Goal: Obtain resource: Download file/media

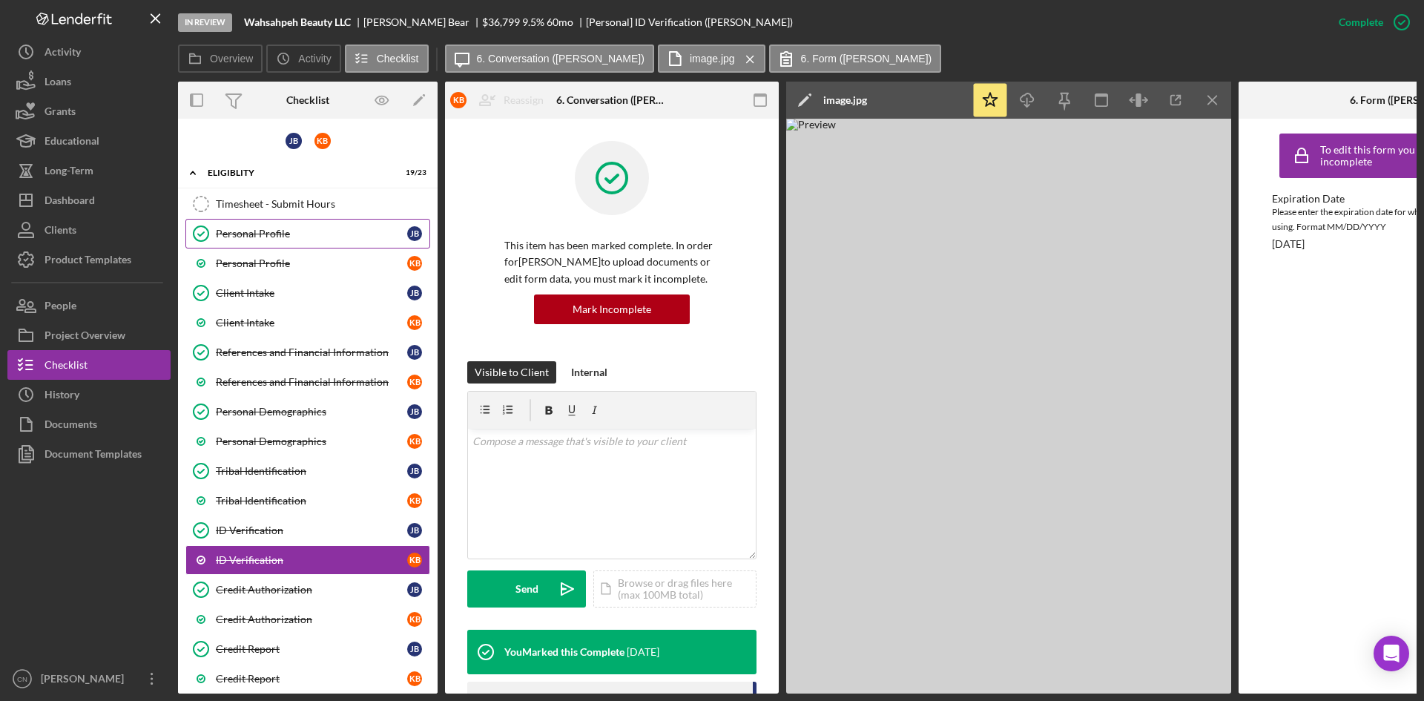
scroll to position [223, 0]
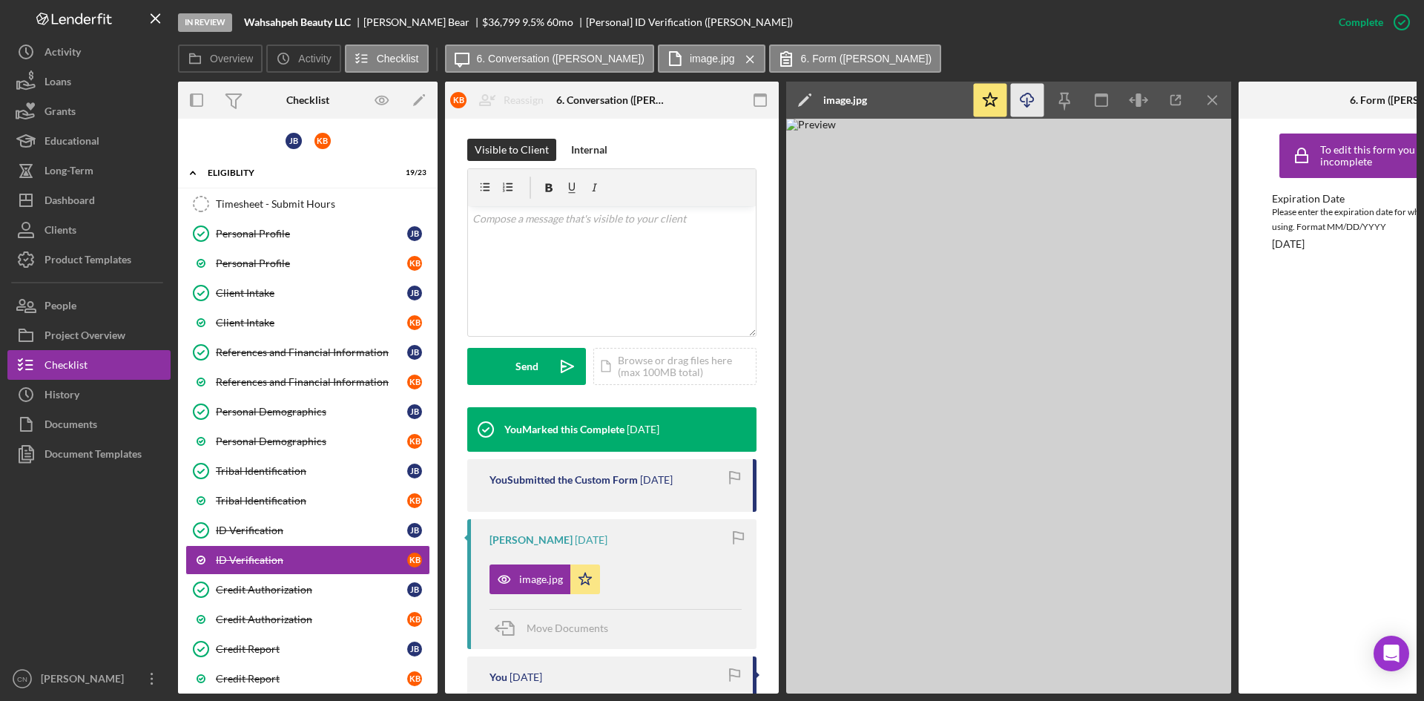
click at [1027, 103] on line "button" at bounding box center [1027, 102] width 0 height 8
click at [253, 525] on div "ID Verification" at bounding box center [311, 530] width 191 height 12
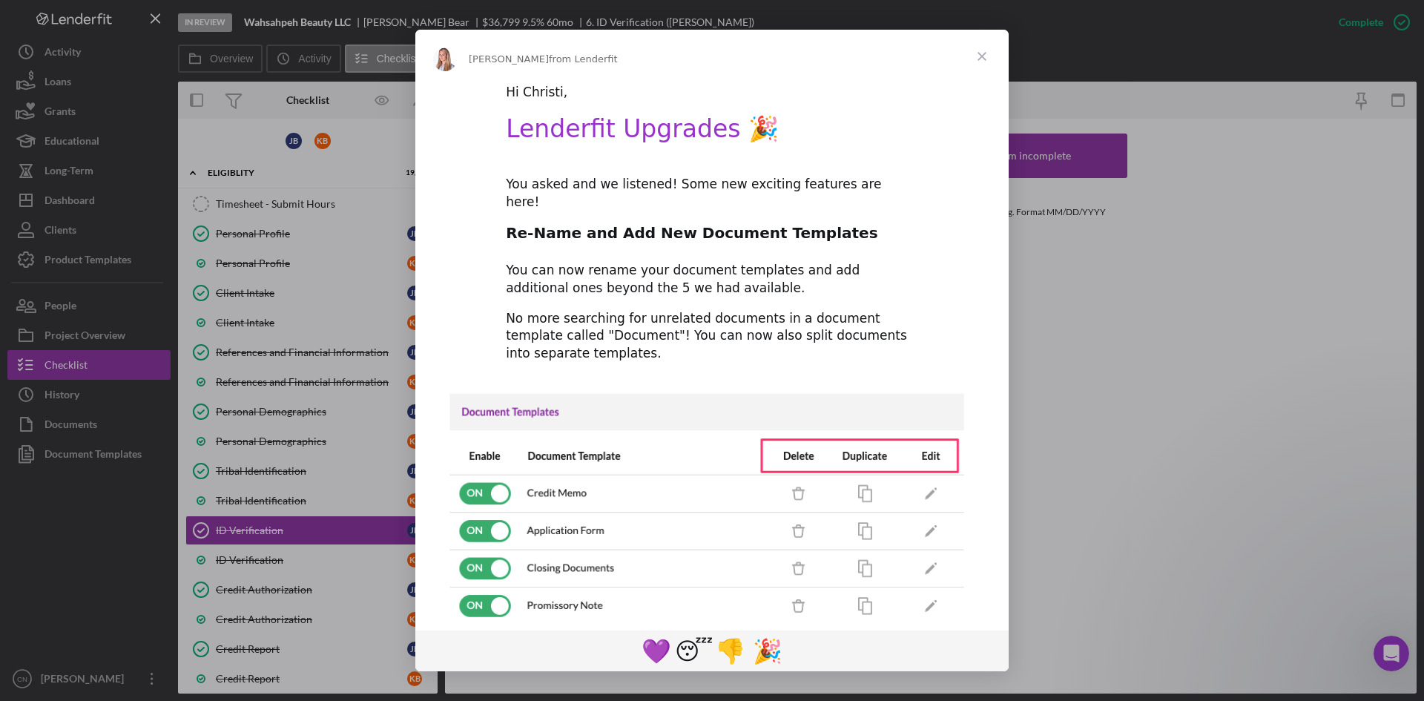
click at [984, 55] on span "Close" at bounding box center [981, 56] width 53 height 53
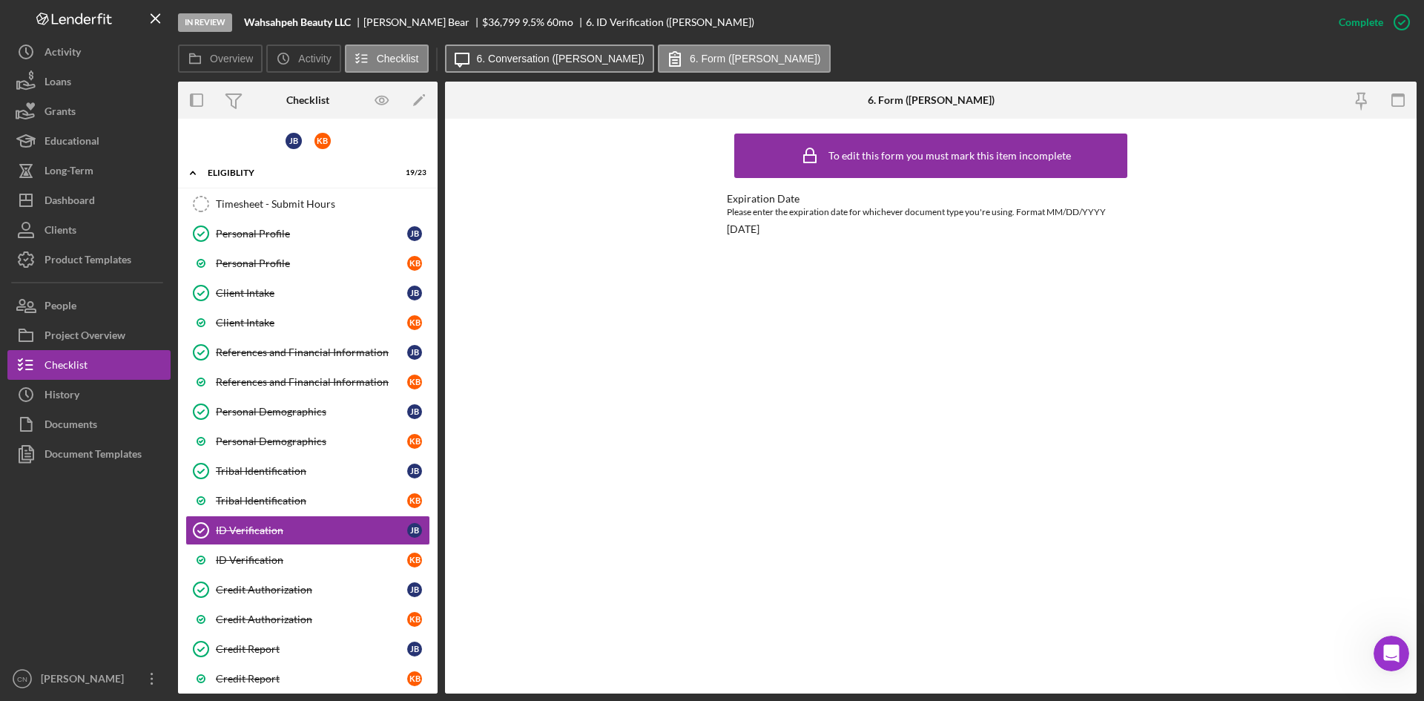
click at [507, 50] on button "Icon/Message 6. Conversation ([PERSON_NAME])" at bounding box center [549, 59] width 209 height 28
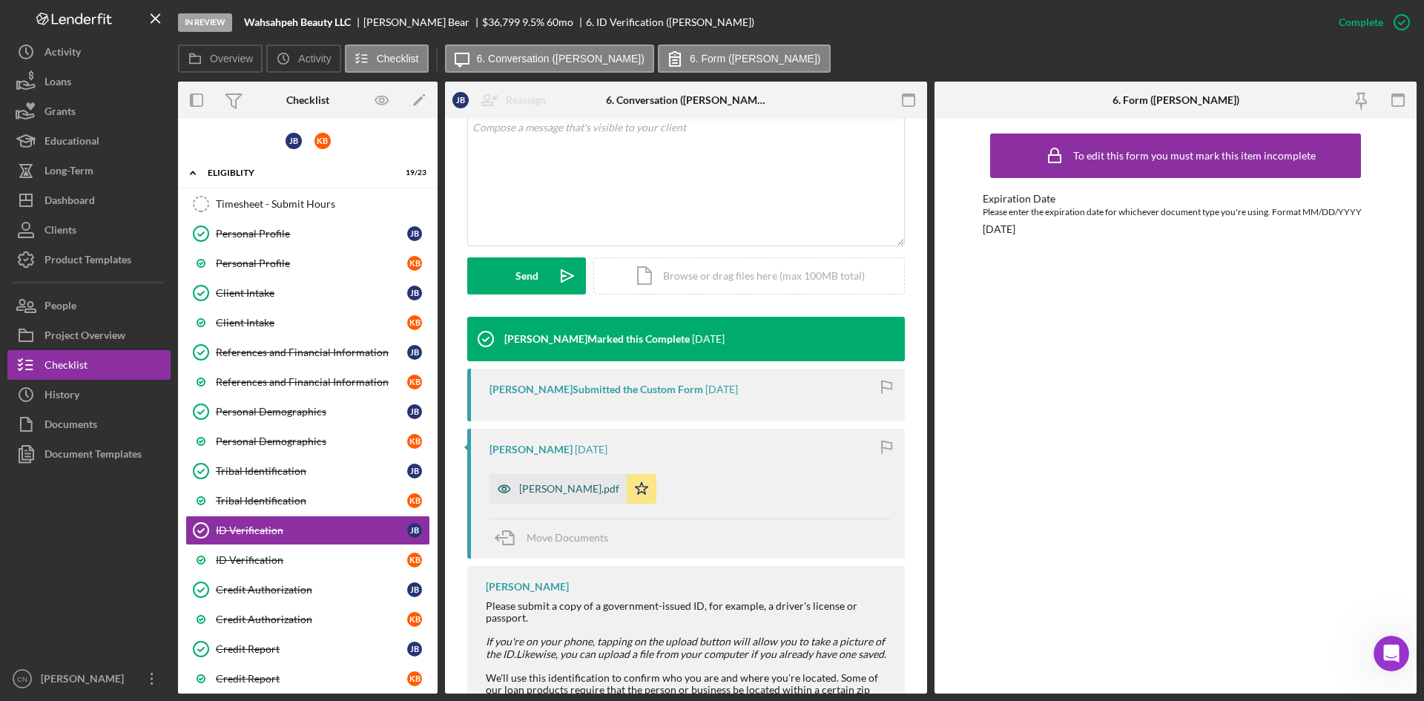
click at [557, 491] on div "[PERSON_NAME].pdf" at bounding box center [569, 489] width 100 height 12
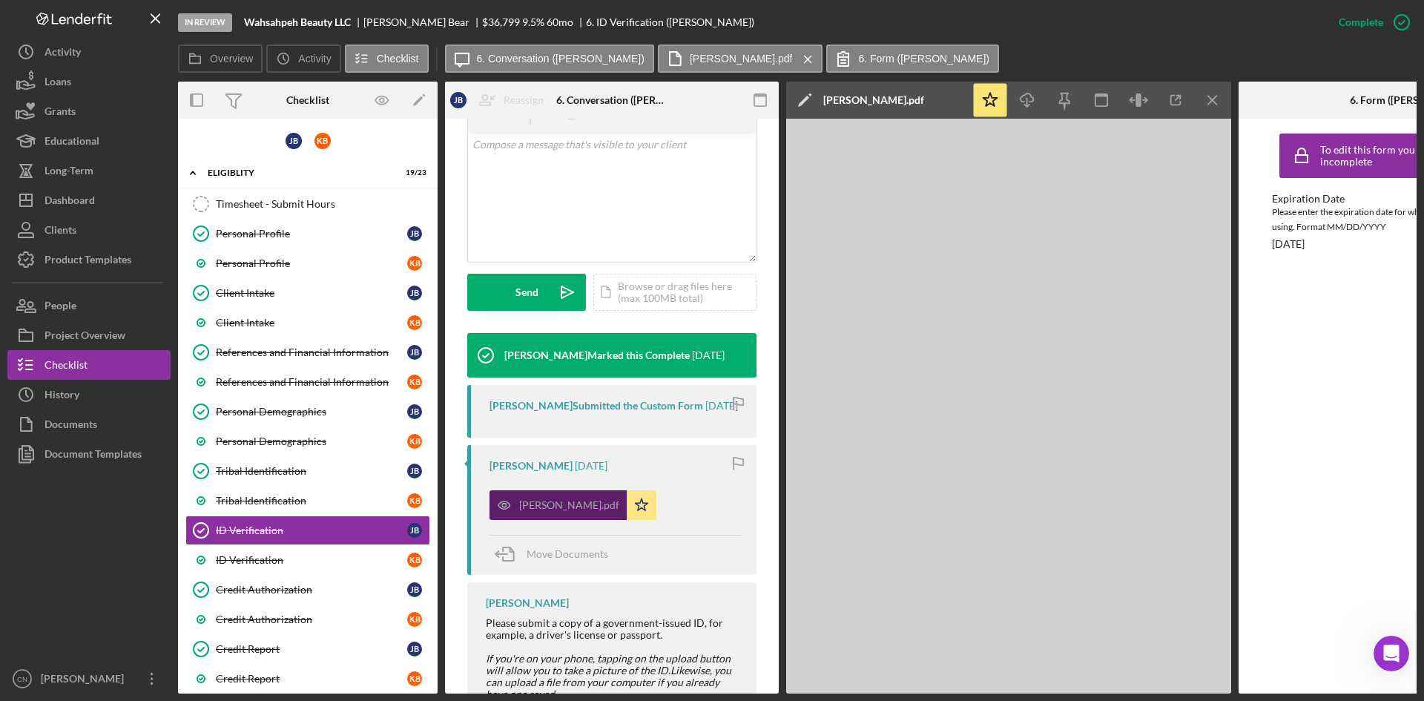
scroll to position [314, 0]
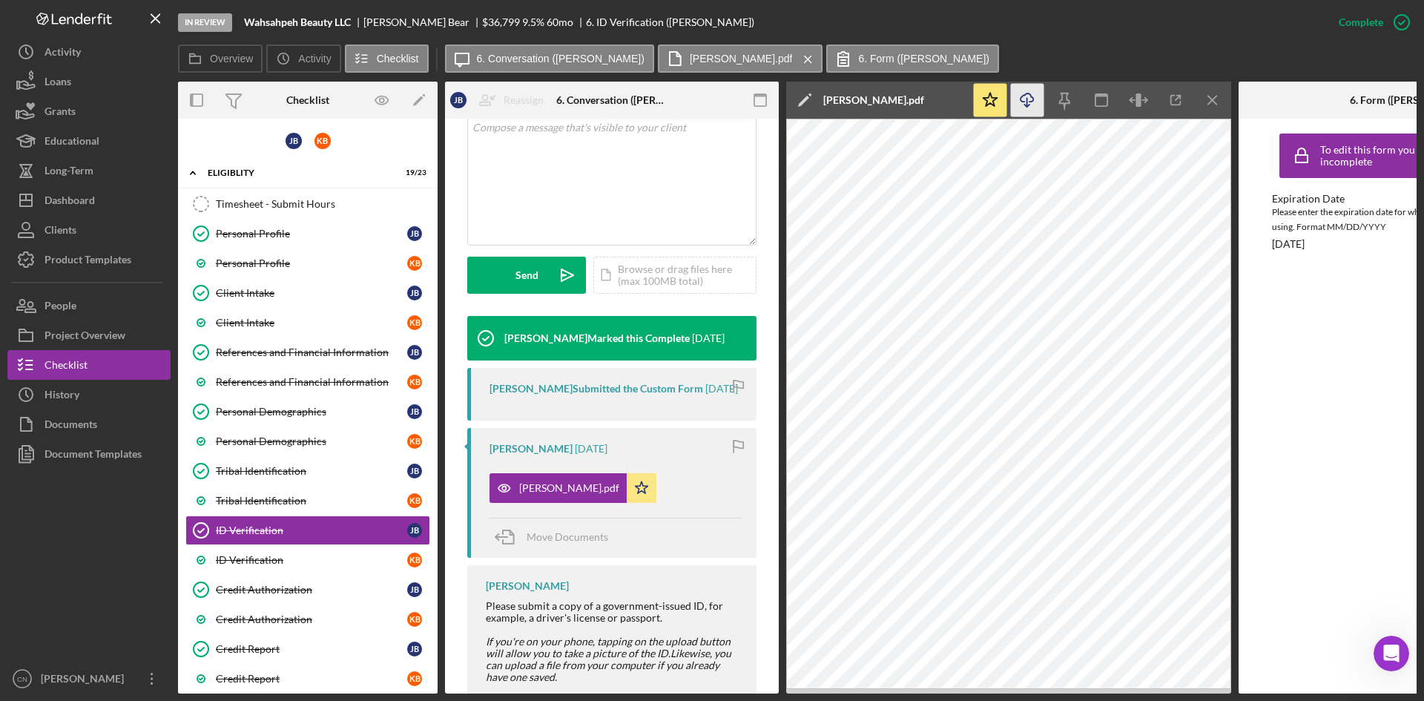
click at [1031, 99] on icon "Icon/Download" at bounding box center [1027, 100] width 33 height 33
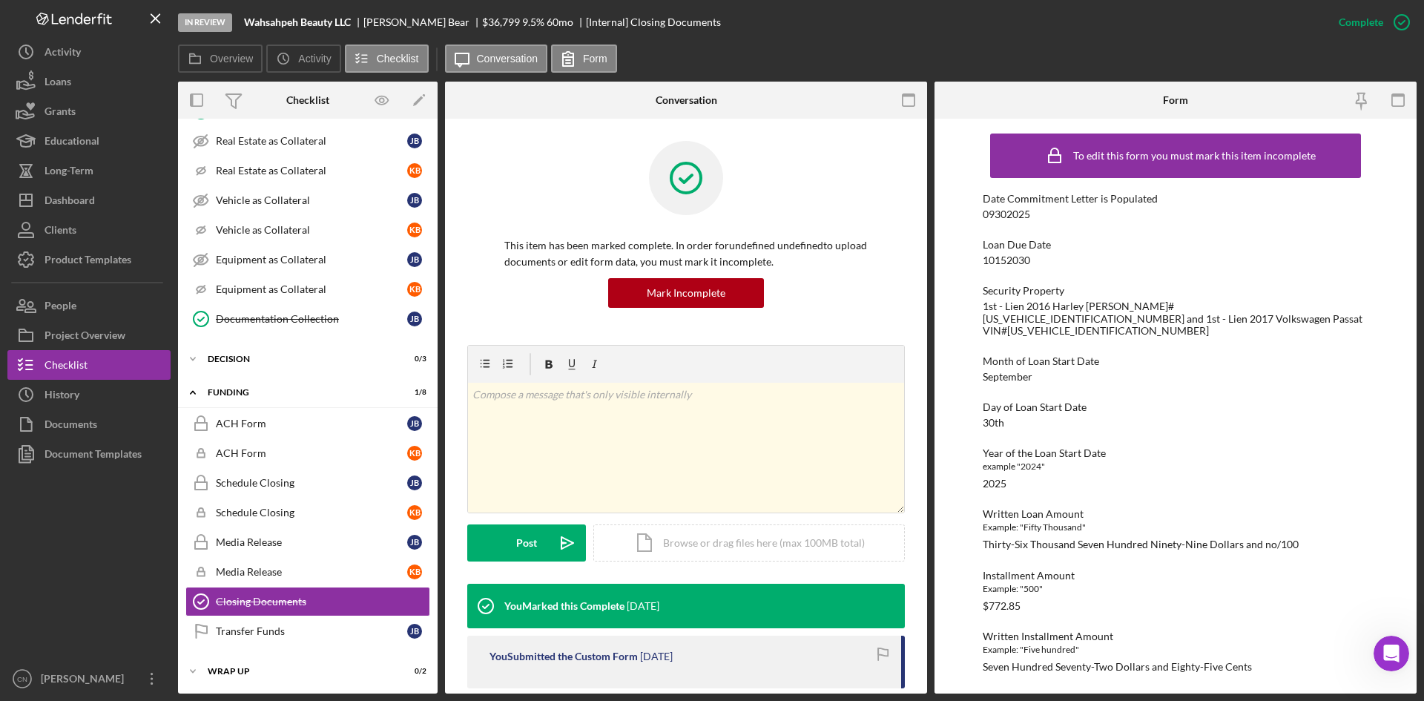
scroll to position [1114, 0]
